Goal: Obtain resource: Download file/media

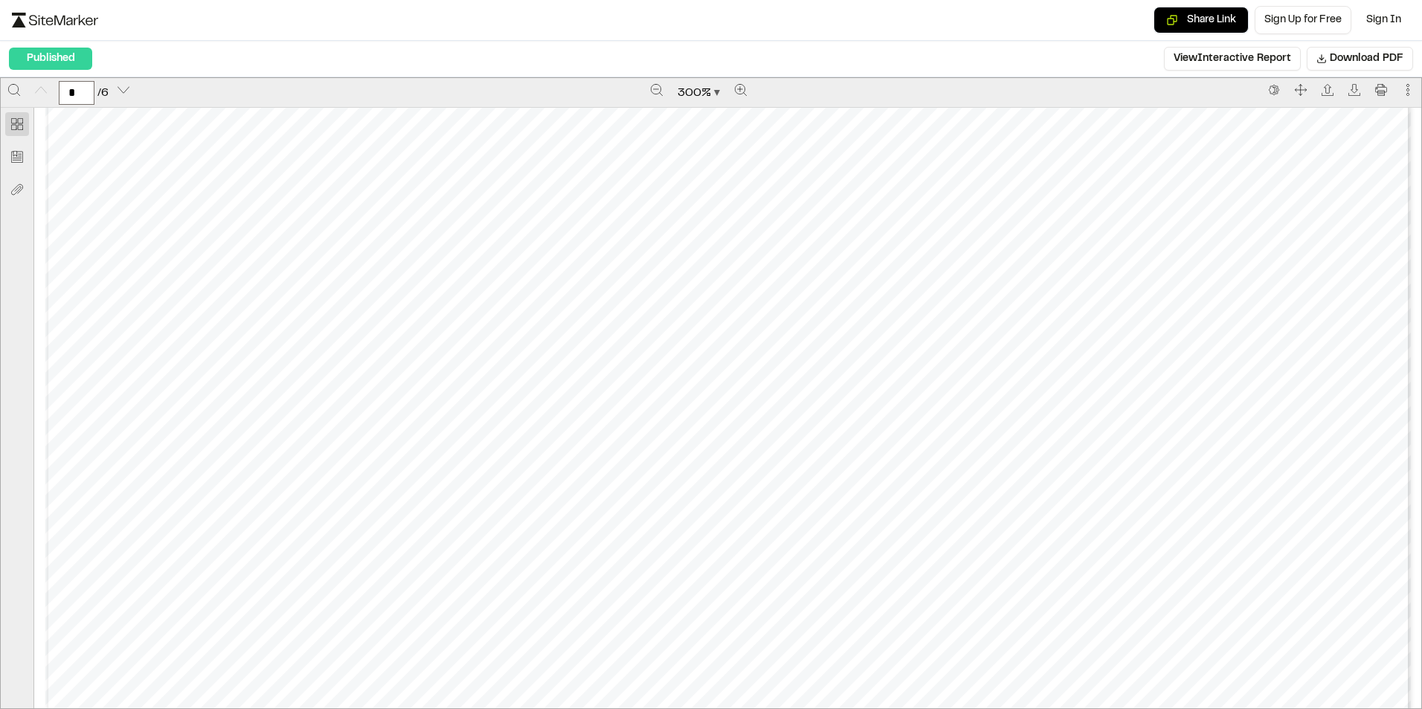
scroll to position [446, 0]
type input "*"
